Goal: Task Accomplishment & Management: Manage account settings

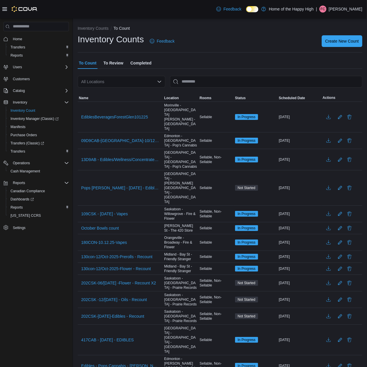
click at [345, 7] on p "[PERSON_NAME]" at bounding box center [345, 9] width 34 height 7
click at [325, 56] on button "Sign Out" at bounding box center [333, 59] width 54 height 9
